Goal: Task Accomplishment & Management: Use online tool/utility

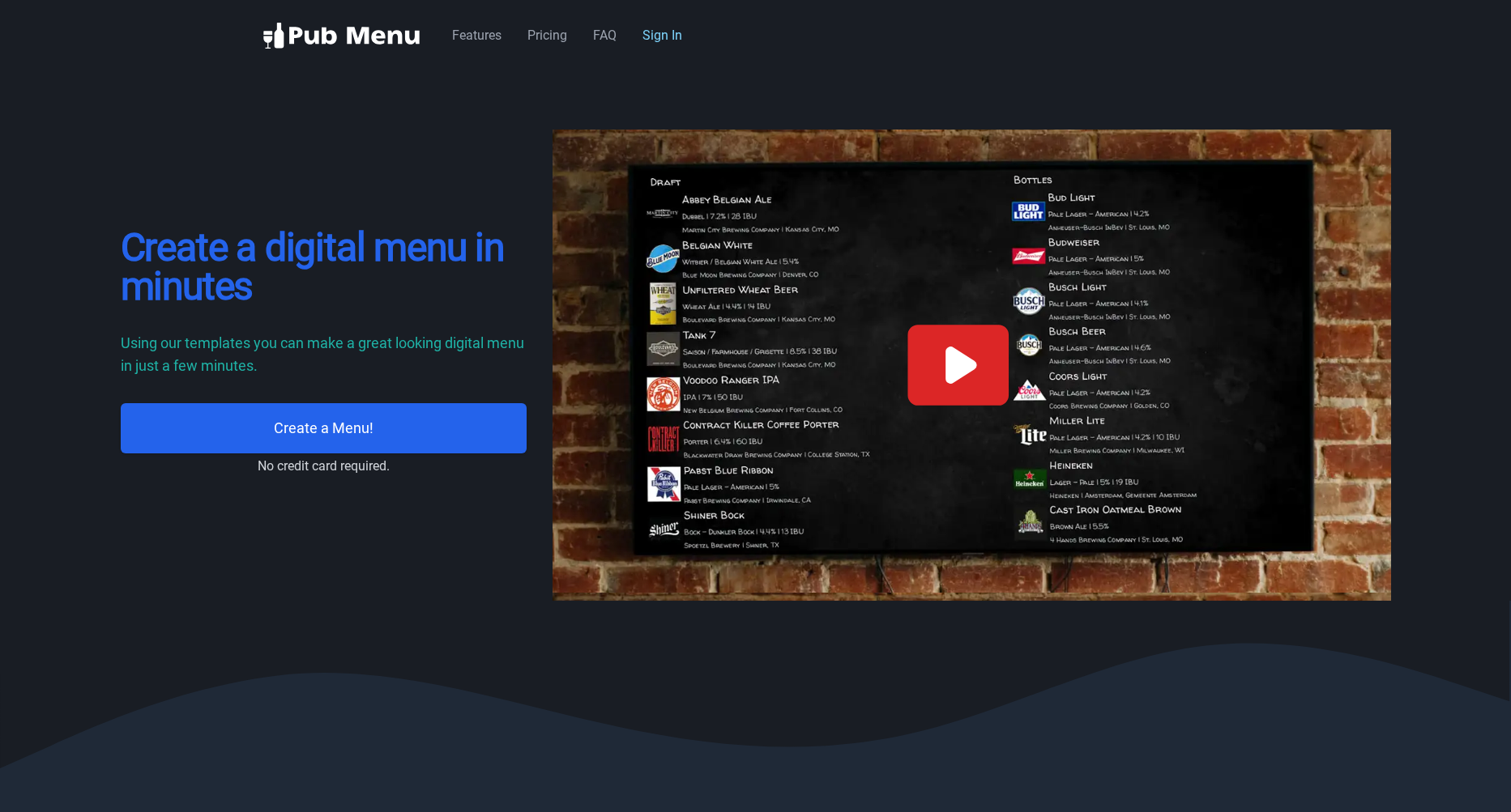
click at [668, 40] on link "Sign In" at bounding box center [662, 35] width 40 height 15
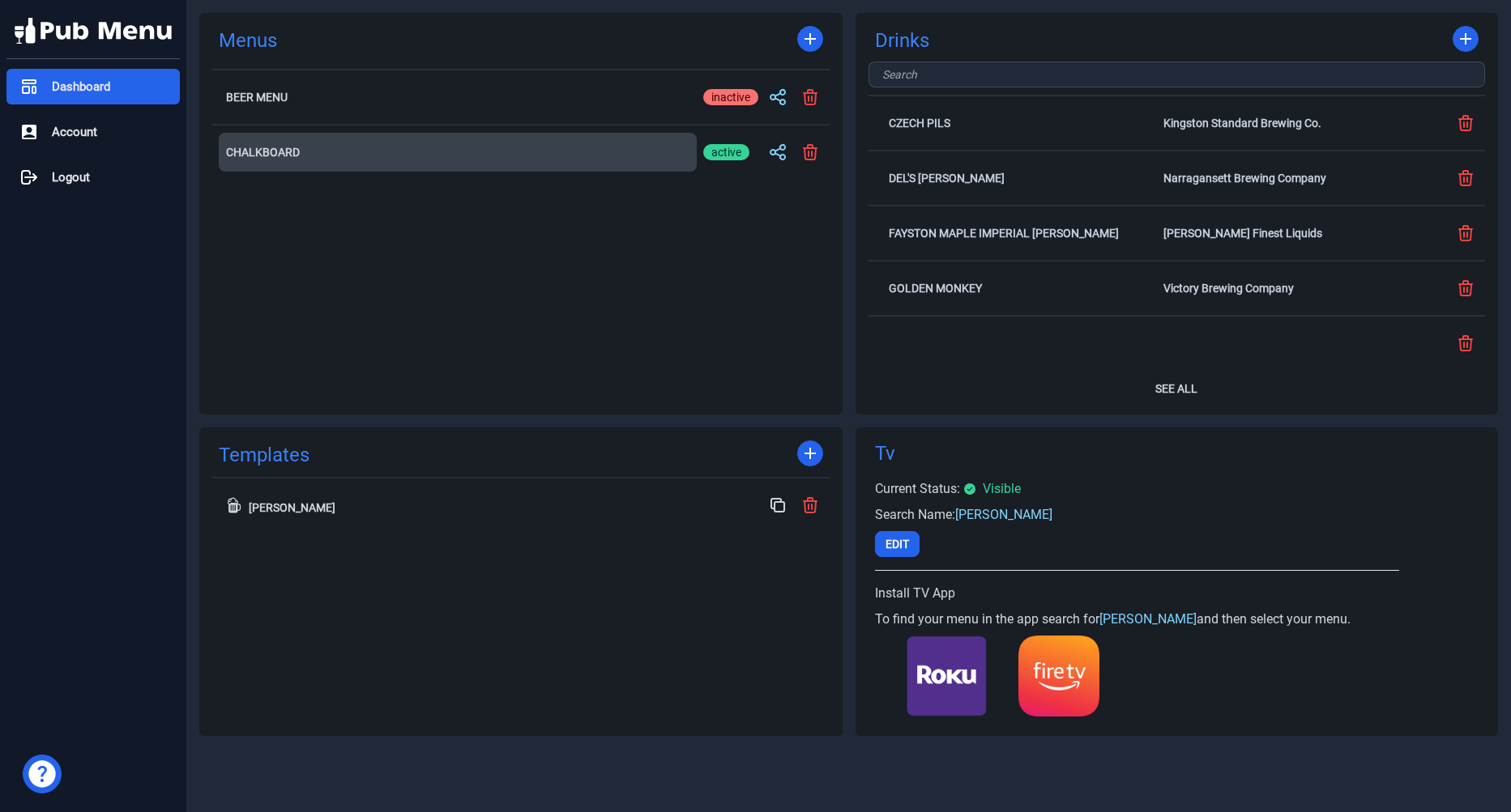
click at [524, 146] on h2 "Chalkboard" at bounding box center [458, 152] width 463 height 12
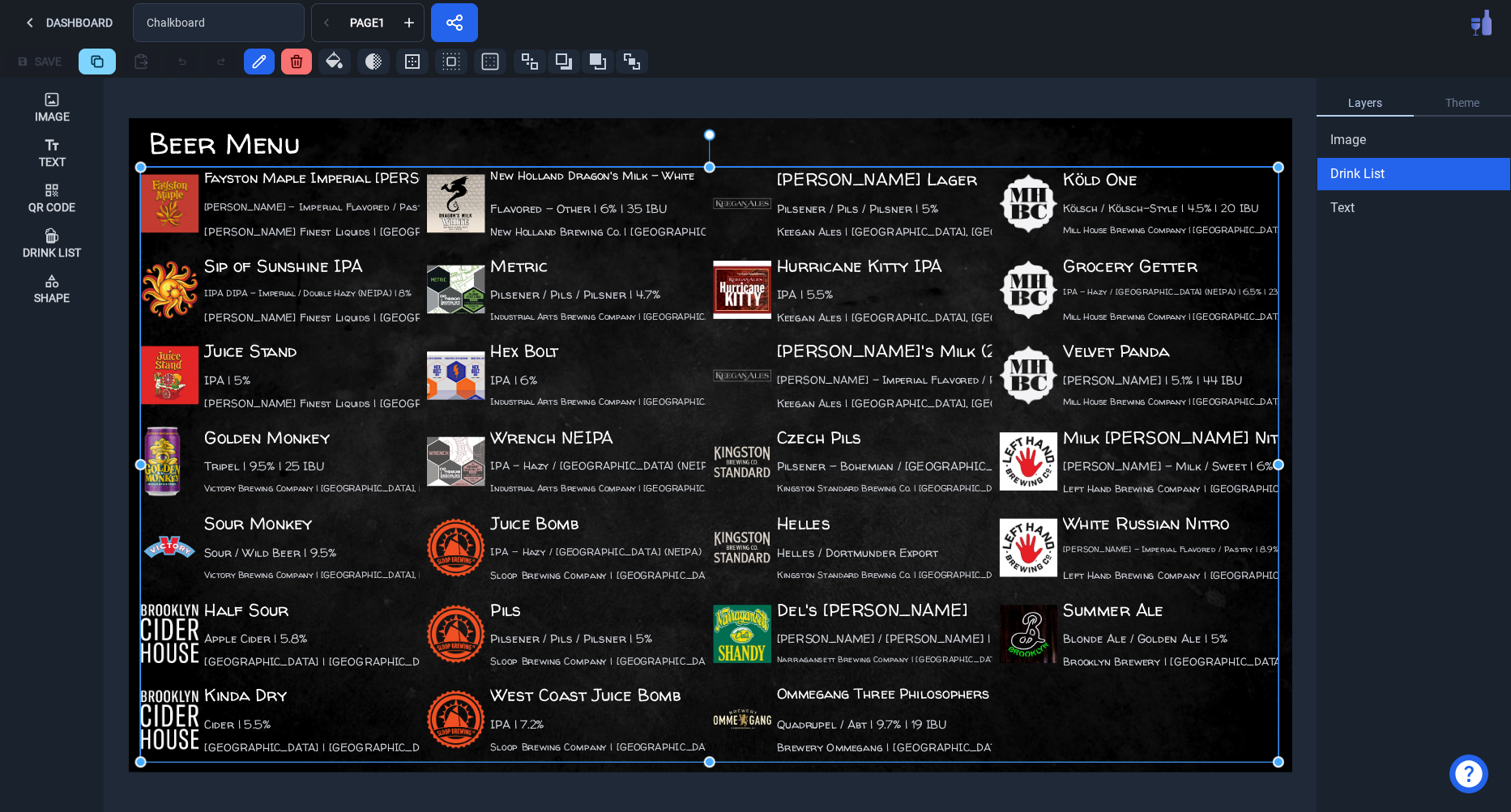
click at [620, 209] on div "New Holland Dragon's Milk - White Flavored - Other | 6% | 35 IBU New Holland Br…" at bounding box center [566, 206] width 279 height 79
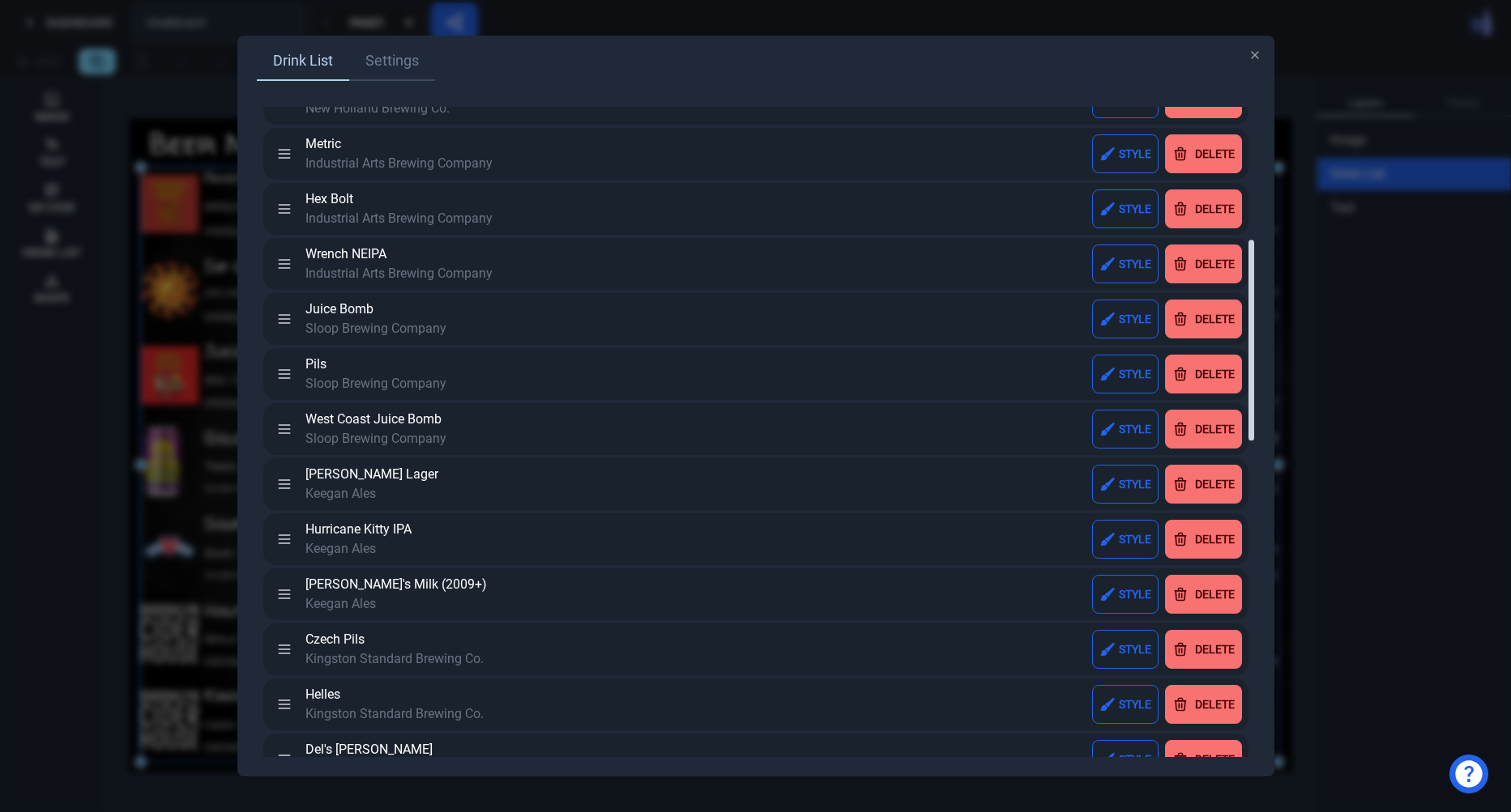
scroll to position [427, 0]
click at [1201, 643] on div "Delete" at bounding box center [1214, 649] width 40 height 12
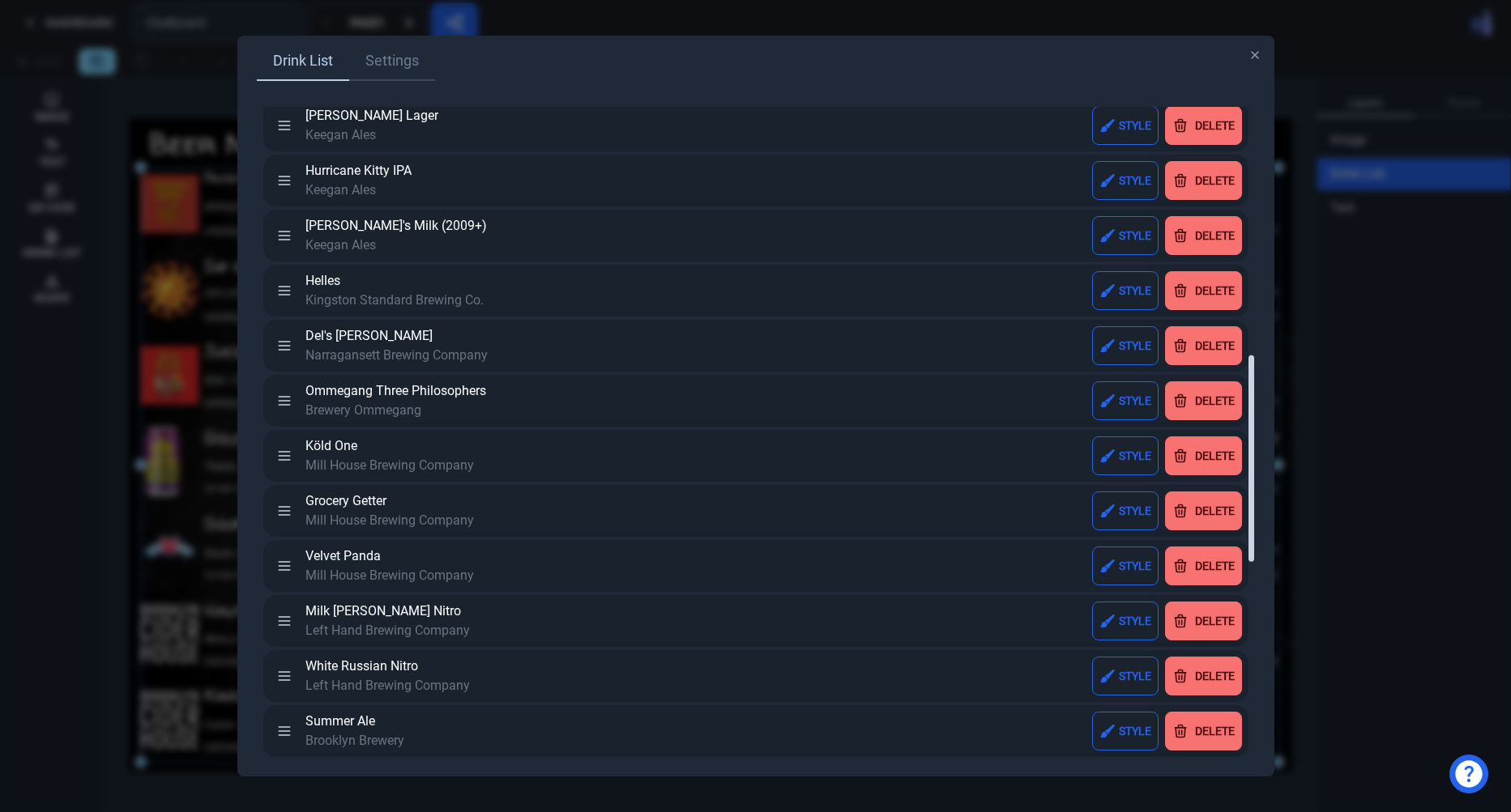
scroll to position [777, 0]
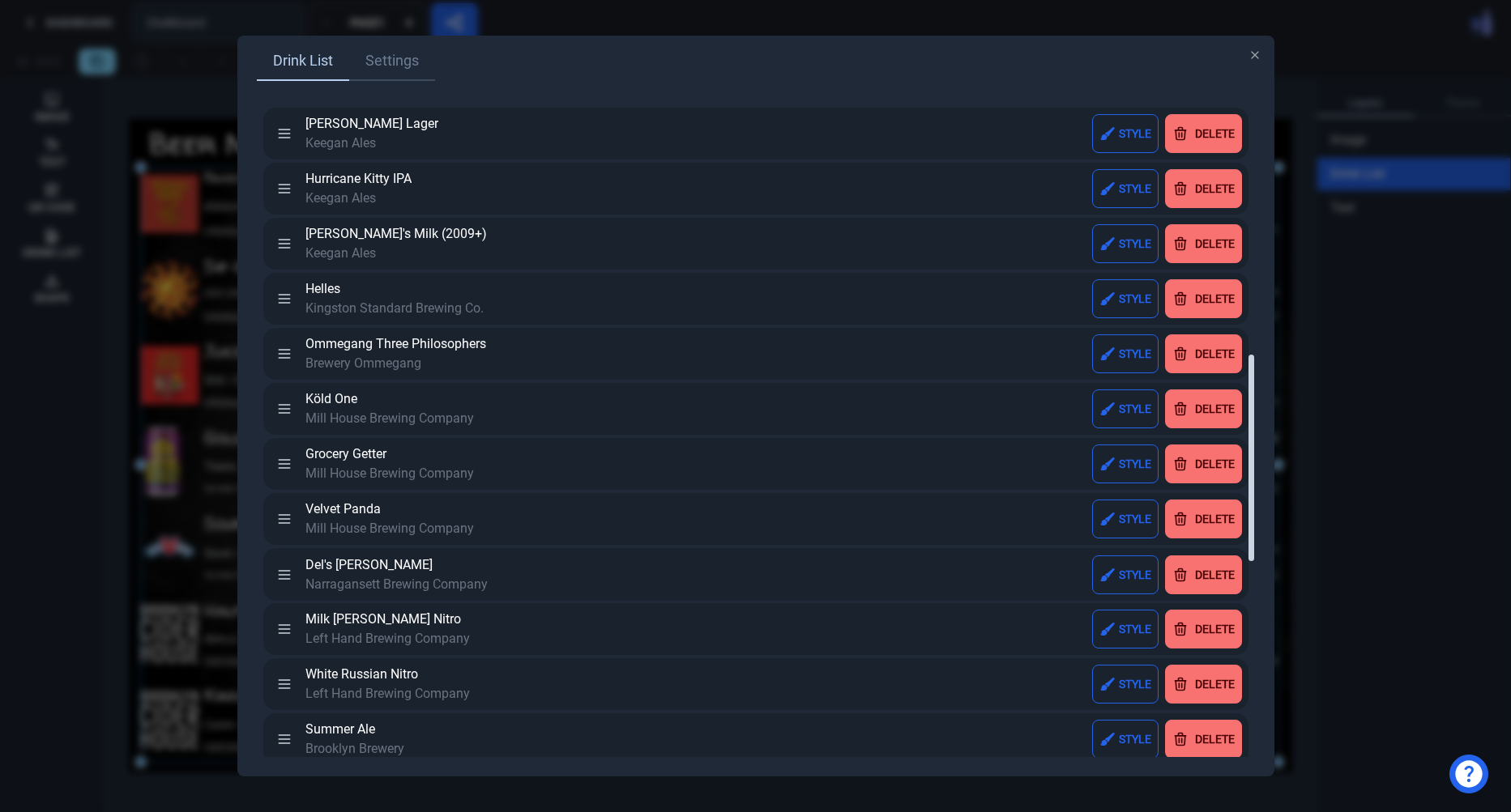
drag, startPoint x: 285, startPoint y: 351, endPoint x: 285, endPoint y: 572, distance: 221.0
click at [285, 572] on div "Fayston Maple Imperial [PERSON_NAME] [PERSON_NAME] Finest Liquids Style Delete …" at bounding box center [756, 349] width 998 height 2024
drag, startPoint x: 282, startPoint y: 351, endPoint x: 286, endPoint y: 514, distance: 163.0
click at [286, 514] on div "Fayston Maple Imperial [PERSON_NAME] [PERSON_NAME] Finest Liquids Style Delete …" at bounding box center [756, 349] width 998 height 2024
click at [1254, 60] on icon "button" at bounding box center [1254, 55] width 13 height 13
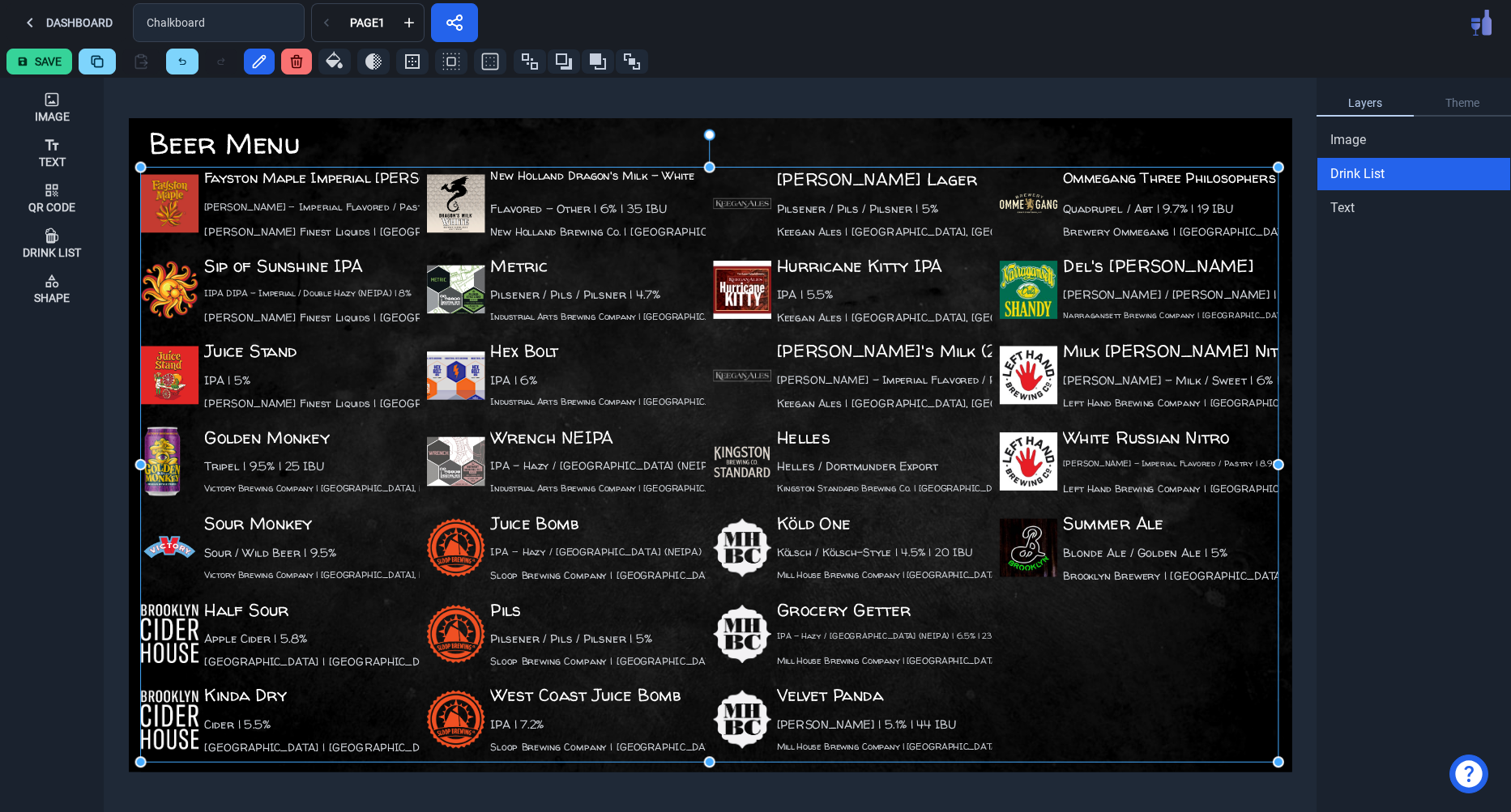
click at [47, 59] on button "Save" at bounding box center [39, 61] width 66 height 26
click at [1216, 46] on div "Save" at bounding box center [756, 61] width 1511 height 32
click at [881, 30] on div "Dashboard Chalkboard Page 1" at bounding box center [756, 22] width 1511 height 45
click at [1059, 32] on div "Dashboard Chalkboard Page 1" at bounding box center [756, 22] width 1511 height 45
click at [1467, 603] on div "Layers Theme Image Drink List Text" at bounding box center [1413, 445] width 194 height 735
